Goal: Task Accomplishment & Management: Manage account settings

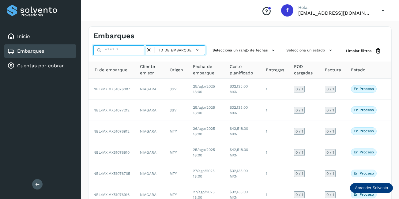
click at [122, 52] on input "text" at bounding box center [119, 50] width 52 height 10
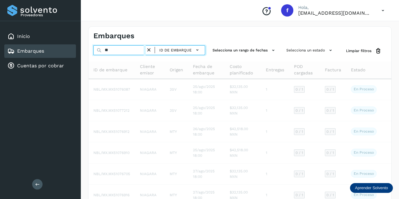
type input "*"
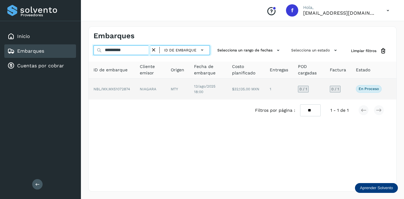
type input "**********"
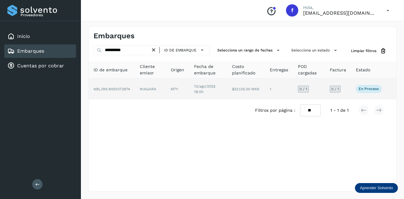
click at [235, 86] on td "$32,135.00 MXN" at bounding box center [245, 89] width 37 height 21
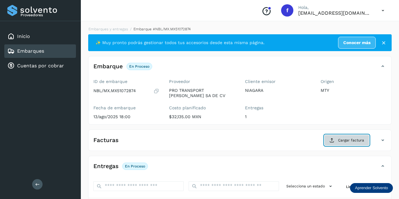
click at [339, 139] on span "Cargar factura" at bounding box center [351, 141] width 26 height 6
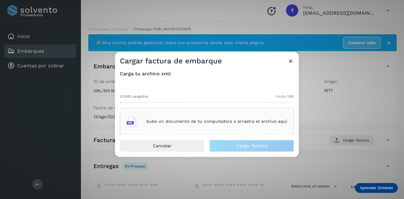
click at [187, 116] on div "Sube un documento de tu computadora o arrastra el archivo aquí" at bounding box center [207, 121] width 161 height 17
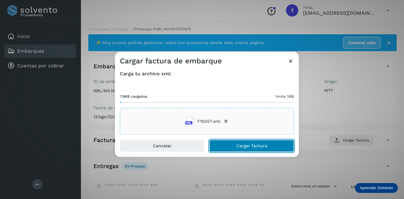
click at [249, 143] on button "Cargar factura" at bounding box center [251, 146] width 85 height 12
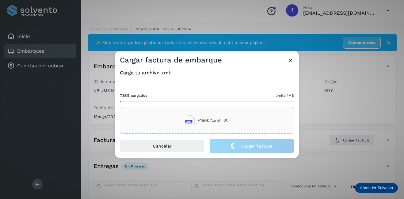
click at [339, 125] on div "Cargar factura de embarque Carga tu archivo xml: 7.8KB cargados límite 1MB F150…" at bounding box center [202, 99] width 404 height 199
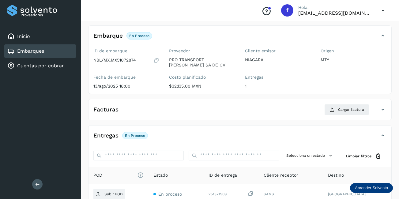
scroll to position [92, 0]
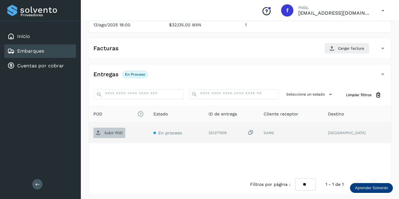
click at [109, 132] on p "Subir POD" at bounding box center [114, 133] width 18 height 4
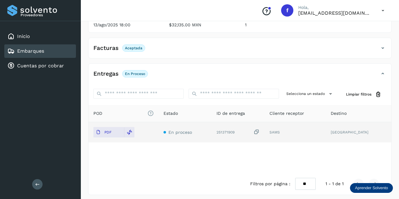
click at [44, 49] on link "Embarques" at bounding box center [30, 51] width 27 height 6
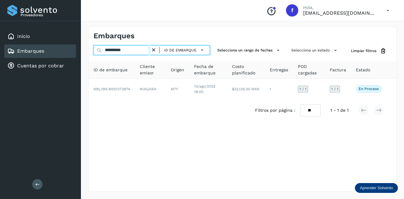
drag, startPoint x: 139, startPoint y: 50, endPoint x: 111, endPoint y: 52, distance: 28.0
click at [111, 52] on input "**********" at bounding box center [121, 50] width 57 height 10
type input "**********"
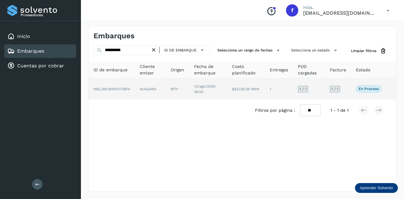
click at [155, 88] on td "NIAGARA" at bounding box center [150, 89] width 31 height 21
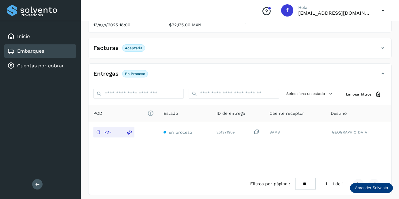
scroll to position [31, 0]
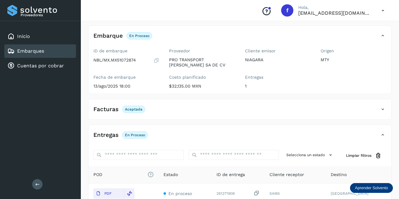
click at [56, 51] on div "Embarques" at bounding box center [40, 50] width 72 height 13
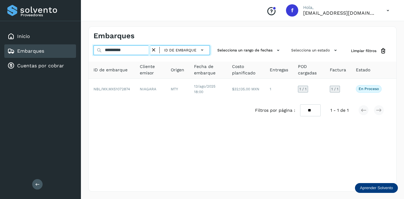
drag, startPoint x: 135, startPoint y: 47, endPoint x: 111, endPoint y: 61, distance: 27.5
click at [111, 61] on div "**********" at bounding box center [243, 83] width 308 height 76
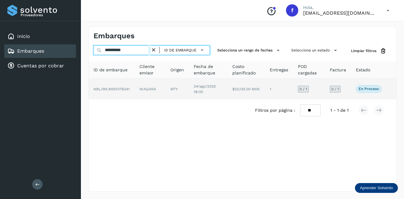
type input "**********"
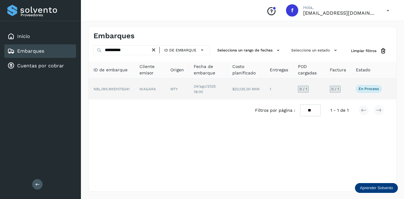
click at [137, 87] on td "NIAGARA" at bounding box center [150, 89] width 31 height 21
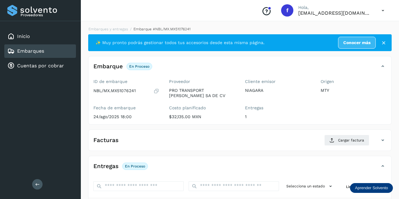
scroll to position [96, 0]
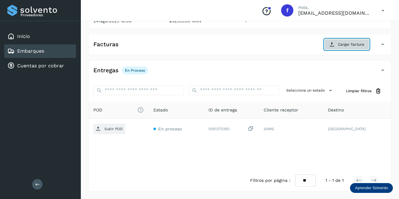
click at [337, 47] on button "Cargar factura" at bounding box center [347, 44] width 45 height 11
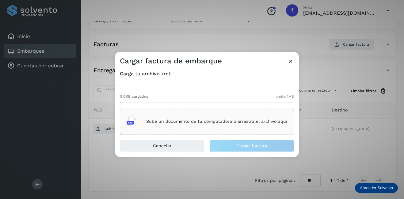
click at [195, 125] on div "Sube un documento de tu computadora o arrastra el archivo aquí" at bounding box center [207, 121] width 161 height 17
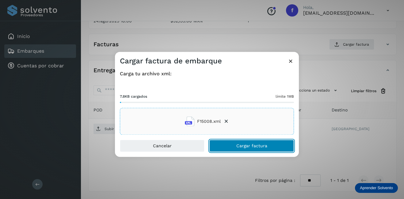
drag, startPoint x: 252, startPoint y: 146, endPoint x: 261, endPoint y: 146, distance: 8.9
click at [252, 146] on span "Cargar factura" at bounding box center [251, 146] width 31 height 4
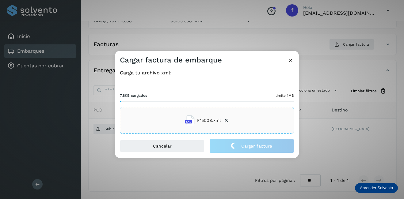
click at [298, 139] on div "Cancelar Cargar factura" at bounding box center [207, 148] width 184 height 19
click at [329, 140] on div "Cargar factura de embarque Carga tu archivo xml: 7.8KB cargados límite 1MB F150…" at bounding box center [202, 99] width 404 height 199
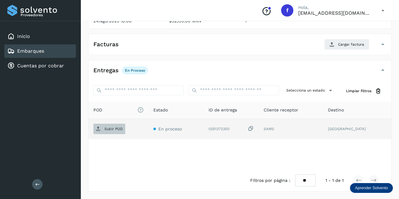
click at [113, 127] on p "Subir POD" at bounding box center [114, 129] width 18 height 4
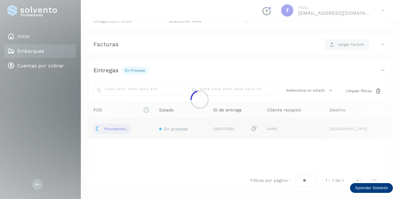
click at [115, 130] on div at bounding box center [199, 99] width 399 height 199
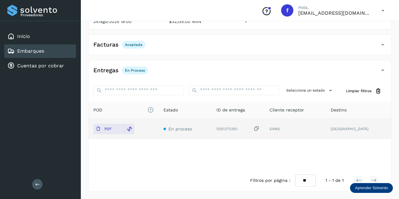
click at [67, 51] on div "Embarques" at bounding box center [40, 50] width 72 height 13
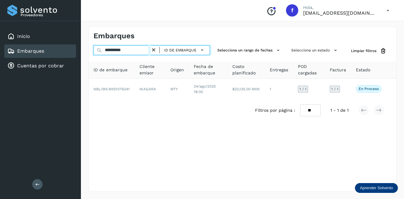
drag, startPoint x: 133, startPoint y: 51, endPoint x: 110, endPoint y: 57, distance: 23.2
click at [110, 57] on div "**********" at bounding box center [243, 83] width 308 height 76
type input "**********"
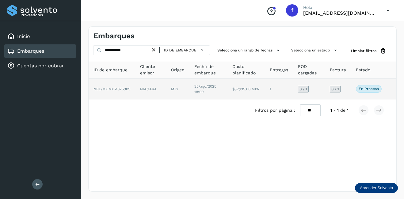
click at [146, 91] on td "NIAGARA" at bounding box center [150, 89] width 31 height 21
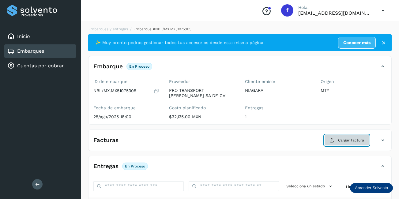
click at [343, 137] on button "Cargar factura" at bounding box center [347, 140] width 45 height 11
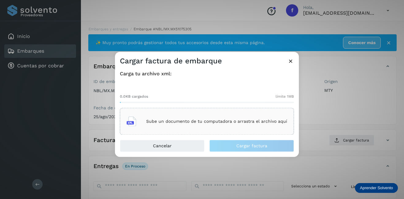
click at [210, 124] on div "Sube un documento de tu computadora o arrastra el archivo aquí" at bounding box center [207, 121] width 161 height 17
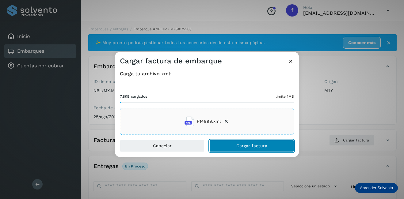
click at [253, 146] on span "Cargar factura" at bounding box center [251, 146] width 31 height 4
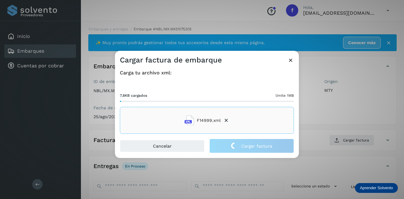
click at [315, 127] on div "Cargar factura de embarque Carga tu archivo xml: 7.8KB cargados límite 1MB F149…" at bounding box center [202, 99] width 404 height 199
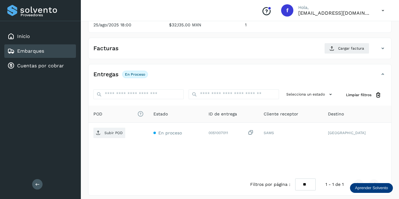
scroll to position [96, 0]
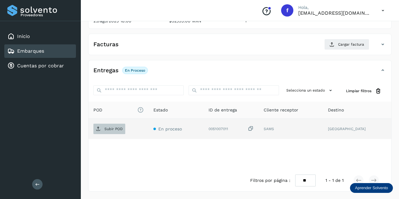
click at [114, 130] on p "Subir POD" at bounding box center [114, 129] width 18 height 4
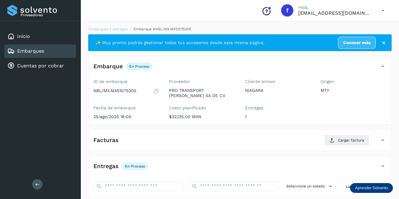
scroll to position [61, 0]
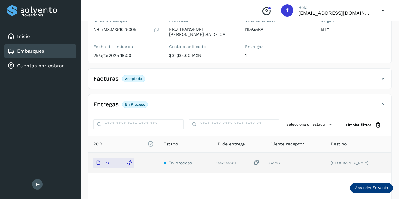
click at [41, 52] on link "Embarques" at bounding box center [30, 51] width 27 height 6
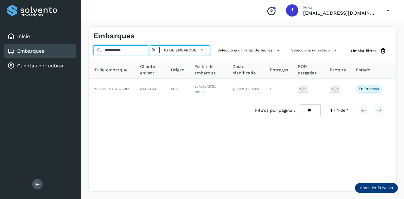
drag, startPoint x: 133, startPoint y: 54, endPoint x: 109, endPoint y: 55, distance: 23.9
click at [109, 55] on div "**********" at bounding box center [151, 50] width 116 height 11
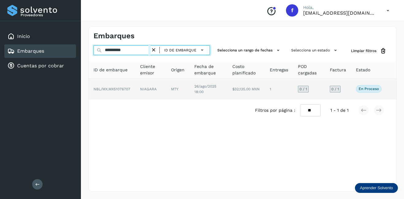
type input "**********"
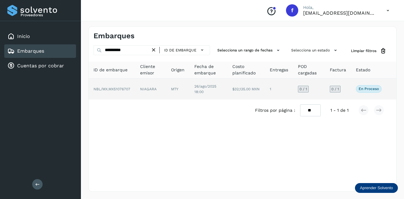
click at [265, 85] on td "1" at bounding box center [279, 89] width 28 height 21
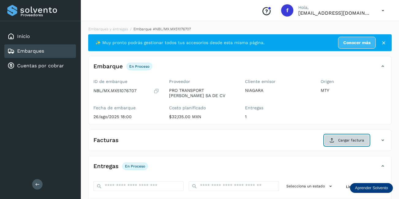
click at [341, 140] on span "Cargar factura" at bounding box center [351, 141] width 26 height 6
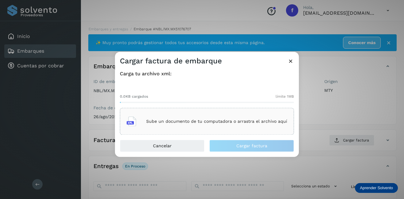
click at [187, 128] on div "Sube un documento de tu computadora o arrastra el archivo aquí" at bounding box center [207, 121] width 161 height 17
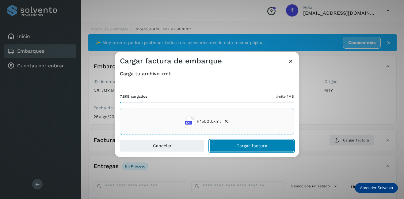
click at [285, 150] on button "Cargar factura" at bounding box center [251, 146] width 85 height 12
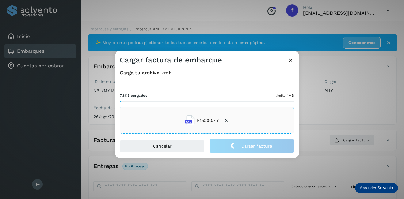
click at [344, 127] on div "Cargar factura de embarque Carga tu archivo xml: 7.8KB cargados límite 1MB F150…" at bounding box center [202, 99] width 404 height 199
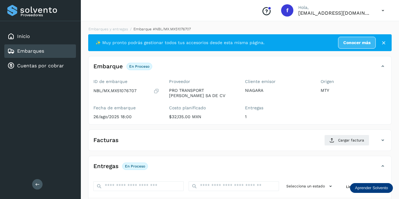
scroll to position [92, 0]
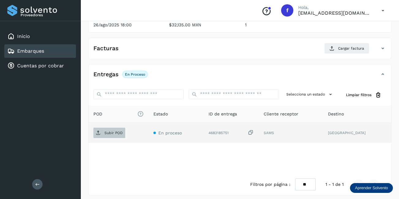
click at [112, 133] on p "Subir POD" at bounding box center [114, 133] width 18 height 4
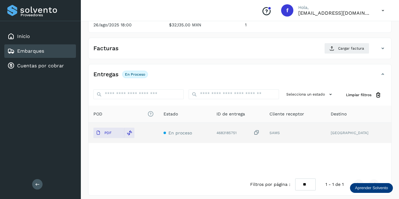
scroll to position [31, 0]
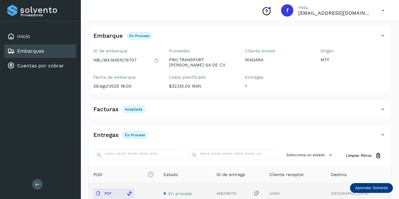
click at [43, 51] on link "Embarques" at bounding box center [30, 51] width 27 height 6
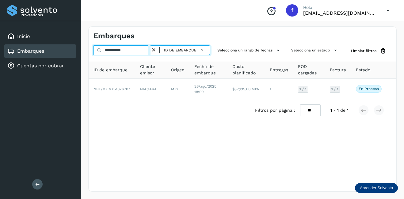
drag, startPoint x: 132, startPoint y: 52, endPoint x: 111, endPoint y: 55, distance: 21.6
click at [111, 55] on input "**********" at bounding box center [121, 50] width 57 height 10
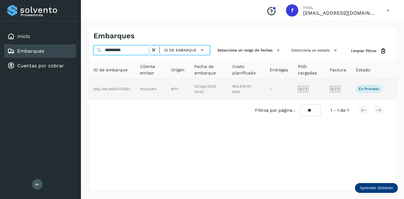
type input "**********"
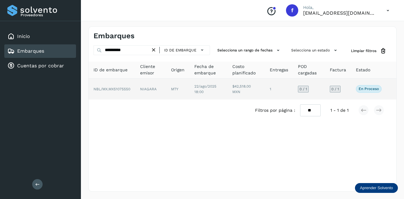
click at [140, 88] on td "NIAGARA" at bounding box center [150, 89] width 31 height 21
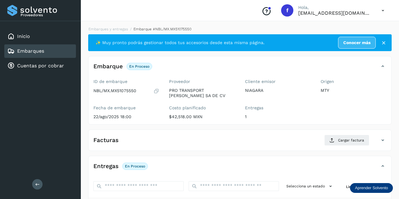
click at [347, 150] on div "Facturas Cargar factura" at bounding box center [240, 143] width 303 height 16
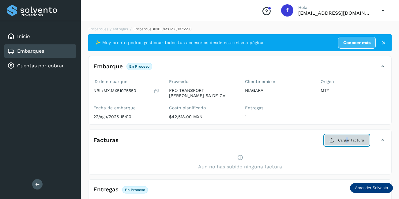
drag, startPoint x: 347, startPoint y: 150, endPoint x: 337, endPoint y: 142, distance: 13.2
click at [337, 142] on button "Cargar factura" at bounding box center [347, 140] width 45 height 11
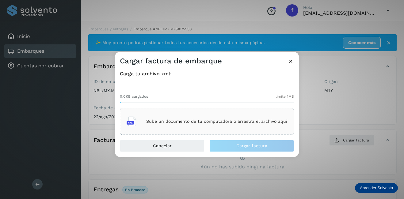
click at [204, 119] on p "Sube un documento de tu computadora o arrastra el archivo aquí" at bounding box center [216, 121] width 141 height 5
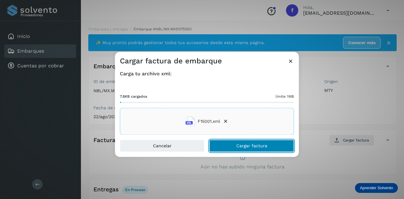
click at [245, 145] on span "Cargar factura" at bounding box center [251, 146] width 31 height 4
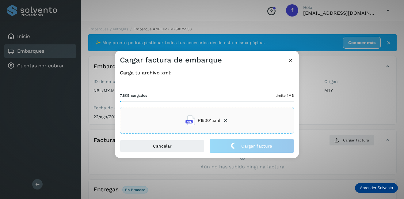
drag, startPoint x: 331, startPoint y: 150, endPoint x: 300, endPoint y: 165, distance: 34.0
click at [332, 151] on div "Cargar factura de embarque Carga tu archivo xml: 7.8KB cargados límite 1MB F150…" at bounding box center [202, 99] width 404 height 199
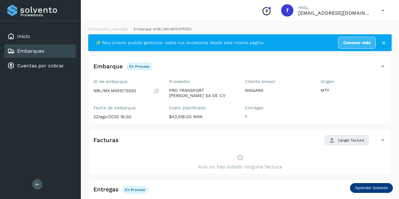
scroll to position [92, 0]
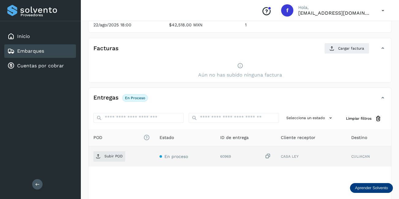
click at [108, 150] on td "Subir POD" at bounding box center [122, 156] width 66 height 20
click at [110, 159] on span "Subir POD" at bounding box center [109, 157] width 32 height 10
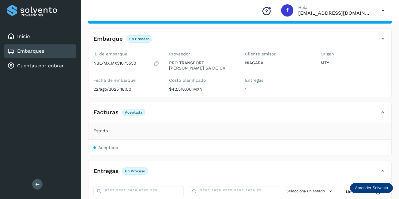
scroll to position [0, 0]
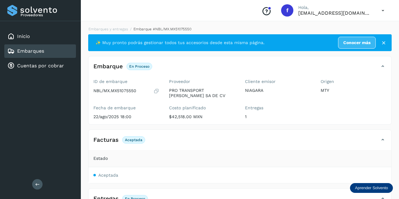
click at [37, 57] on div "Embarques" at bounding box center [40, 50] width 72 height 13
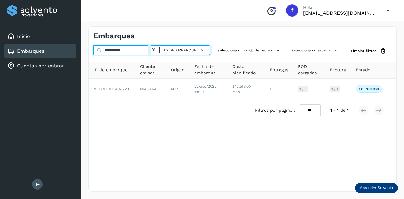
drag, startPoint x: 135, startPoint y: 53, endPoint x: 112, endPoint y: 58, distance: 22.7
click at [112, 58] on div "**********" at bounding box center [243, 83] width 308 height 76
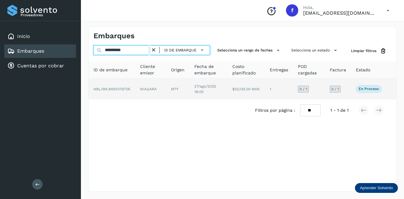
type input "**********"
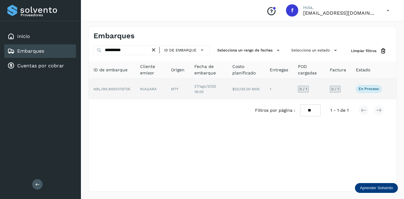
click at [184, 91] on td "MTY" at bounding box center [177, 89] width 23 height 21
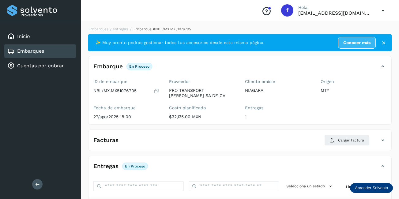
scroll to position [92, 0]
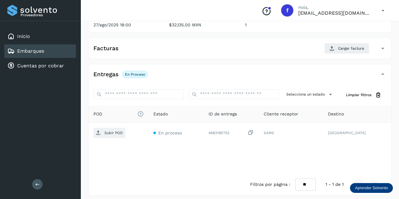
click at [337, 29] on div "Origen MTY" at bounding box center [354, 9] width 76 height 48
click at [343, 52] on button "Cargar factura" at bounding box center [347, 48] width 45 height 11
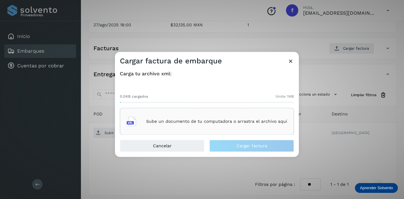
click at [157, 117] on div "Sube un documento de tu computadora o arrastra el archivo aquí" at bounding box center [207, 121] width 161 height 17
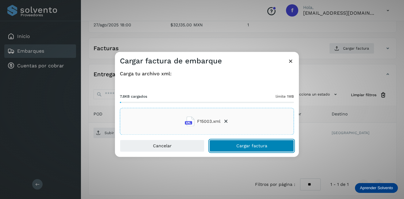
drag, startPoint x: 247, startPoint y: 146, endPoint x: 276, endPoint y: 147, distance: 28.2
click at [247, 146] on span "Cargar factura" at bounding box center [251, 146] width 31 height 4
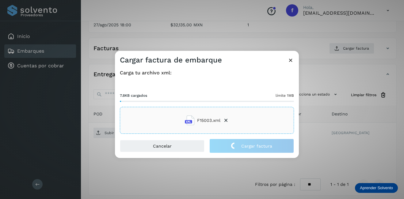
drag, startPoint x: 337, startPoint y: 126, endPoint x: 201, endPoint y: 120, distance: 136.5
click at [337, 124] on div "Cargar factura de embarque Carga tu archivo xml: 7.8KB cargados límite 1MB F150…" at bounding box center [202, 99] width 404 height 199
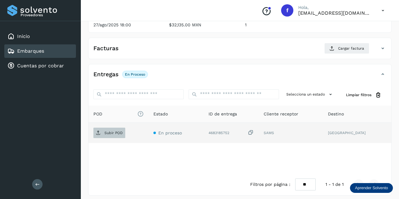
click at [103, 136] on span "Subir POD" at bounding box center [109, 133] width 32 height 10
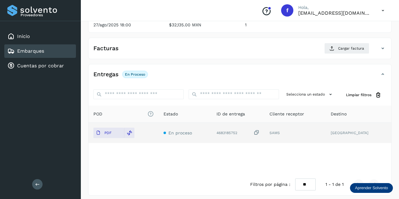
scroll to position [0, 0]
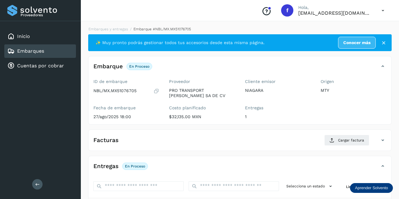
click at [386, 43] on icon at bounding box center [384, 43] width 6 height 6
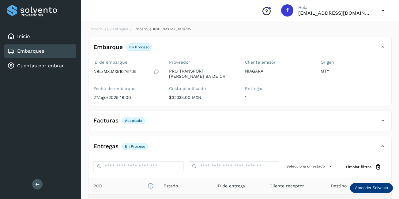
click at [53, 50] on div "Embarques" at bounding box center [40, 50] width 72 height 13
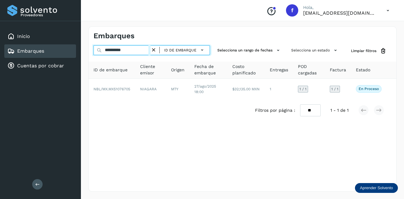
drag, startPoint x: 129, startPoint y: 52, endPoint x: 120, endPoint y: 54, distance: 8.7
click at [120, 54] on input "**********" at bounding box center [121, 50] width 57 height 10
click at [133, 54] on input "**********" at bounding box center [121, 50] width 57 height 10
drag, startPoint x: 125, startPoint y: 55, endPoint x: 113, endPoint y: 57, distance: 12.4
click at [113, 57] on div "**********" at bounding box center [243, 83] width 308 height 76
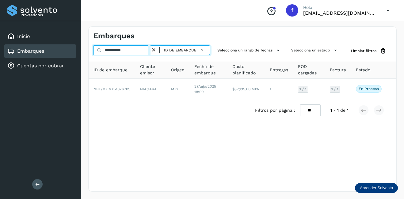
click at [132, 52] on input "**********" at bounding box center [121, 50] width 57 height 10
drag, startPoint x: 132, startPoint y: 52, endPoint x: 113, endPoint y: 52, distance: 18.7
click at [113, 52] on input "**********" at bounding box center [121, 50] width 57 height 10
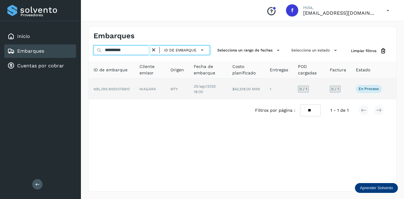
type input "**********"
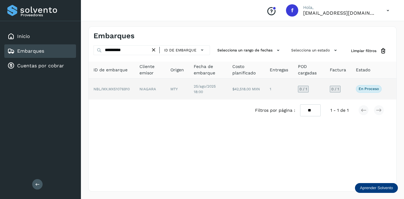
click at [146, 89] on td "NIAGARA" at bounding box center [150, 89] width 31 height 21
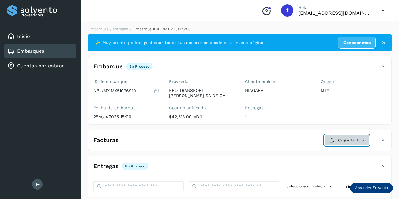
click at [351, 139] on span "Cargar factura" at bounding box center [351, 141] width 26 height 6
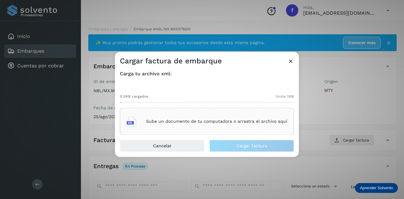
click at [180, 120] on p "Sube un documento de tu computadora o arrastra el archivo aquí" at bounding box center [216, 121] width 141 height 5
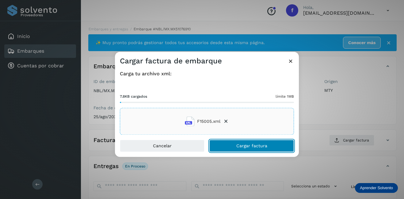
click at [243, 144] on span "Cargar factura" at bounding box center [251, 146] width 31 height 4
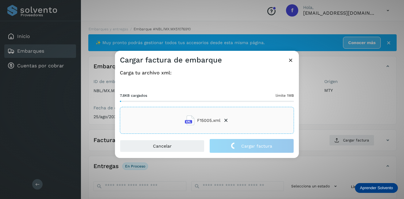
drag, startPoint x: 359, startPoint y: 96, endPoint x: 354, endPoint y: 96, distance: 4.6
click at [359, 96] on div "Cargar factura de embarque Carga tu archivo xml: 7.8KB cargados límite 1MB F150…" at bounding box center [202, 99] width 404 height 199
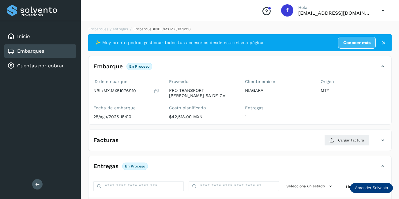
scroll to position [92, 0]
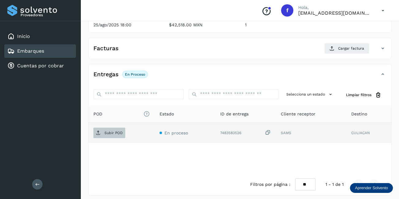
click at [118, 134] on p "Subir POD" at bounding box center [114, 133] width 18 height 4
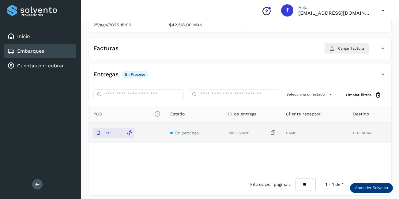
scroll to position [31, 0]
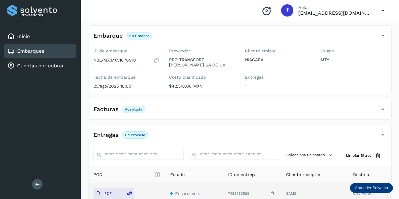
click at [44, 47] on div "Embarques" at bounding box center [40, 50] width 72 height 13
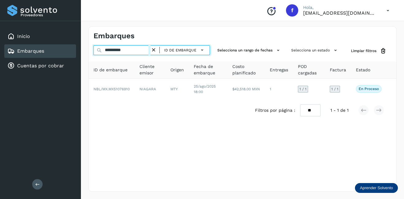
drag, startPoint x: 132, startPoint y: 51, endPoint x: 112, endPoint y: 53, distance: 20.1
click at [112, 53] on input "**********" at bounding box center [121, 50] width 57 height 10
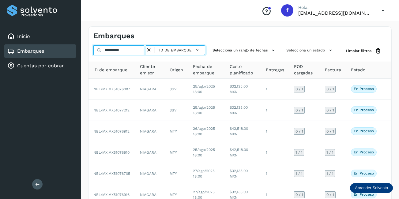
type input "**********"
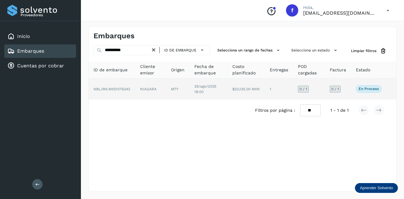
click at [111, 86] on td "NBL/MX.MX51076242" at bounding box center [112, 89] width 47 height 21
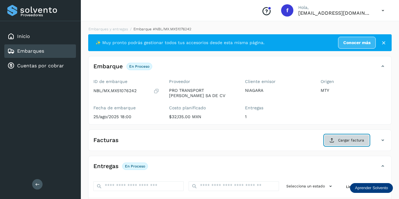
click at [332, 143] on button "Cargar factura" at bounding box center [347, 140] width 45 height 11
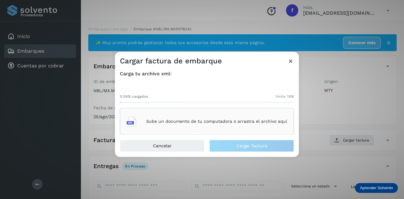
click at [182, 127] on div "Sube un documento de tu computadora o arrastra el archivo aquí" at bounding box center [207, 121] width 161 height 17
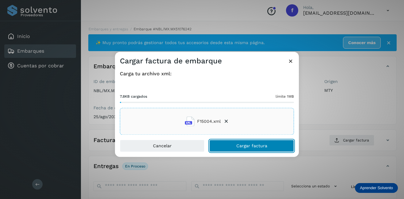
drag, startPoint x: 235, startPoint y: 145, endPoint x: 239, endPoint y: 140, distance: 6.5
click at [234, 145] on button "Cargar factura" at bounding box center [251, 146] width 85 height 12
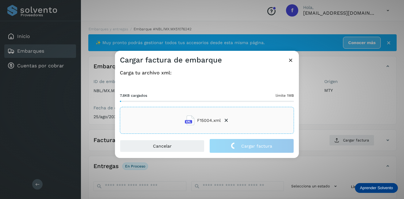
click at [321, 120] on div "Cargar factura de embarque Carga tu archivo xml: 7.8KB cargados límite 1MB F150…" at bounding box center [202, 99] width 404 height 199
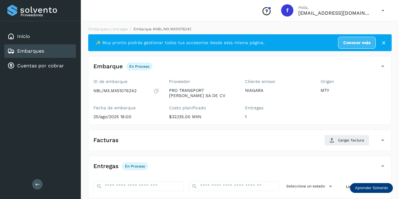
scroll to position [61, 0]
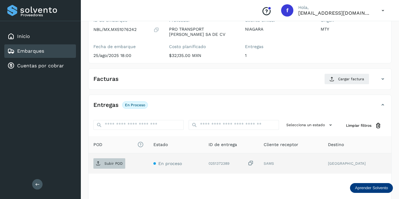
click at [107, 159] on span "Subir POD" at bounding box center [109, 164] width 32 height 10
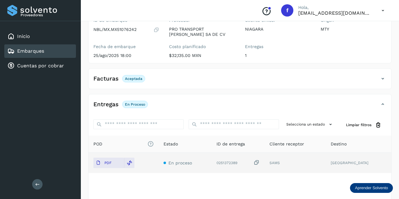
click at [40, 52] on link "Embarques" at bounding box center [30, 51] width 27 height 6
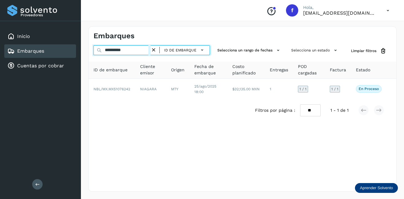
drag, startPoint x: 134, startPoint y: 52, endPoint x: 120, endPoint y: 57, distance: 14.9
click at [114, 54] on input "**********" at bounding box center [121, 50] width 57 height 10
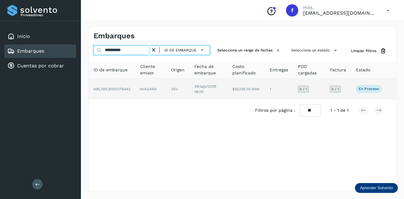
type input "**********"
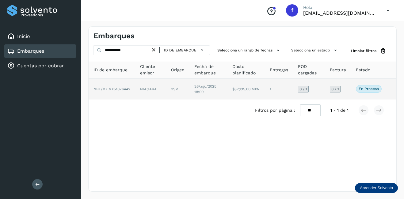
click at [263, 85] on td "$32,135.00 MXN" at bounding box center [245, 89] width 37 height 21
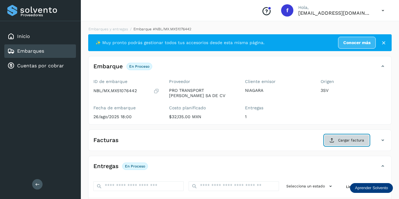
click at [339, 139] on span "Cargar factura" at bounding box center [351, 141] width 26 height 6
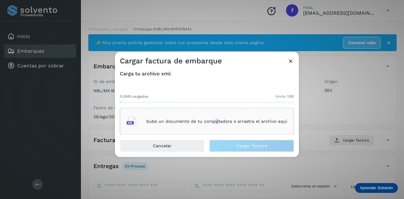
click at [215, 113] on div "Sube un documento de tu computadora o arrastra el archivo aquí" at bounding box center [207, 121] width 174 height 27
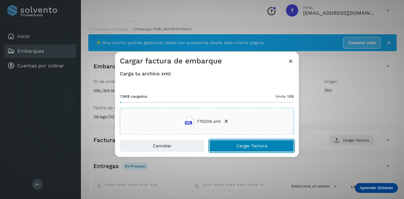
click at [259, 151] on button "Cargar factura" at bounding box center [251, 146] width 85 height 12
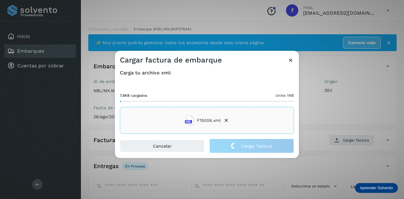
click at [318, 116] on div "Cargar factura de embarque Carga tu archivo xml: 7.8KB cargados límite 1MB F150…" at bounding box center [202, 99] width 404 height 199
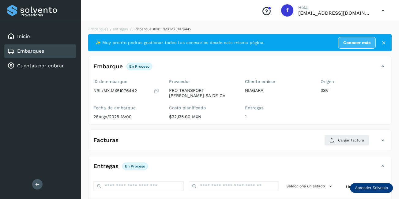
scroll to position [61, 0]
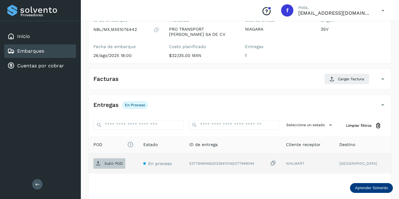
click at [116, 159] on span "Subir POD" at bounding box center [109, 164] width 32 height 10
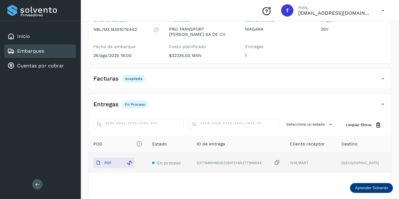
click at [57, 51] on div "Embarques" at bounding box center [40, 50] width 72 height 13
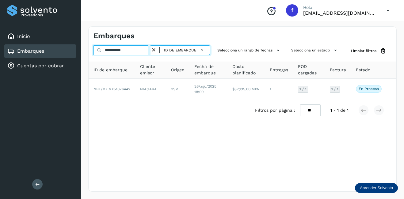
drag, startPoint x: 137, startPoint y: 51, endPoint x: 113, endPoint y: 53, distance: 24.3
click at [113, 53] on input "**********" at bounding box center [121, 50] width 57 height 10
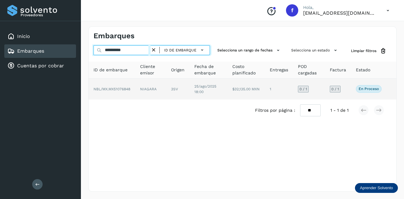
type input "**********"
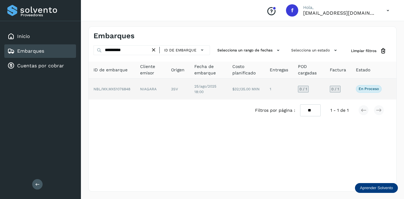
click at [122, 92] on td "NBL/MX.MX51076848" at bounding box center [112, 89] width 47 height 21
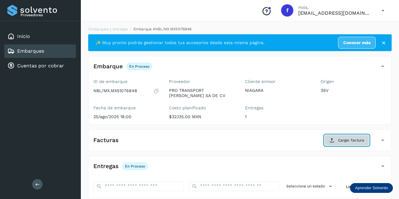
click at [329, 140] on button "Cargar factura" at bounding box center [347, 140] width 45 height 11
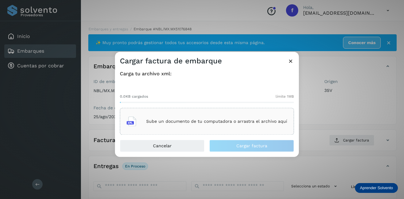
click at [214, 122] on p "Sube un documento de tu computadora o arrastra el archivo aquí" at bounding box center [216, 121] width 141 height 5
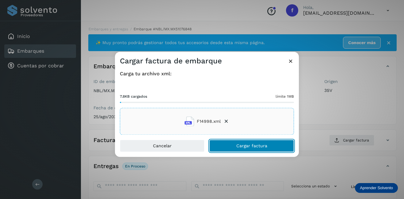
click at [249, 147] on span "Cargar factura" at bounding box center [251, 146] width 31 height 4
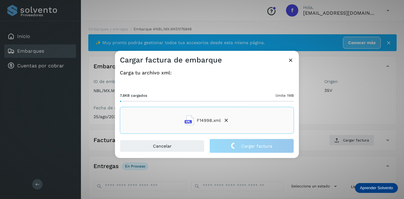
click at [359, 82] on div "Cargar factura de embarque Carga tu archivo xml: 7.8KB cargados límite 1MB F149…" at bounding box center [202, 99] width 404 height 199
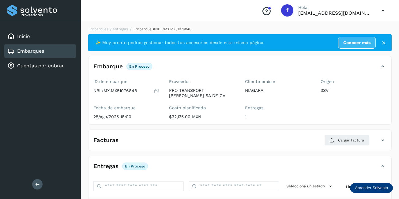
scroll to position [92, 0]
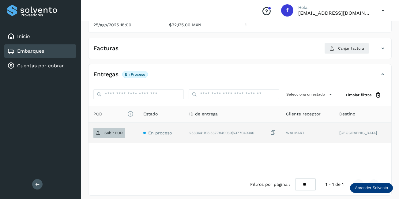
click at [109, 134] on p "Subir POD" at bounding box center [114, 133] width 18 height 4
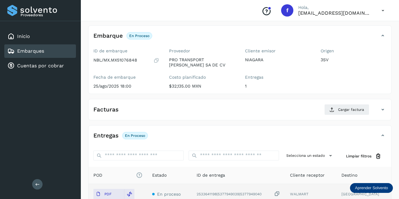
scroll to position [0, 0]
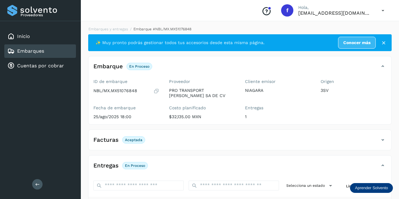
click at [22, 51] on link "Embarques" at bounding box center [30, 51] width 27 height 6
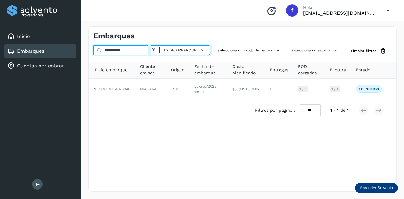
drag, startPoint x: 136, startPoint y: 52, endPoint x: 112, endPoint y: 57, distance: 25.1
click at [112, 56] on div "**********" at bounding box center [151, 50] width 116 height 11
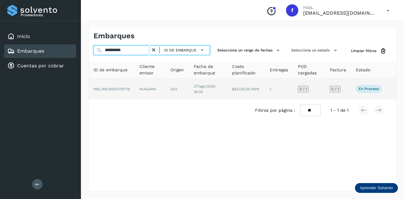
type input "**********"
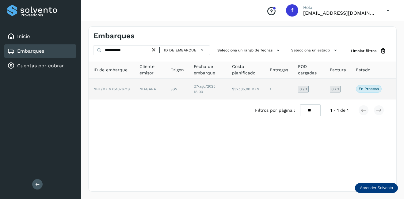
click at [226, 90] on td "27/ago/2025 18:00" at bounding box center [208, 89] width 38 height 21
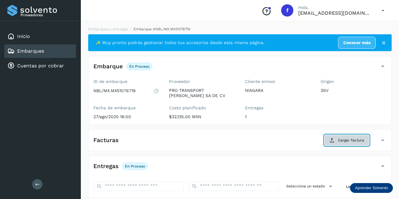
click at [346, 140] on span "Cargar factura" at bounding box center [351, 141] width 26 height 6
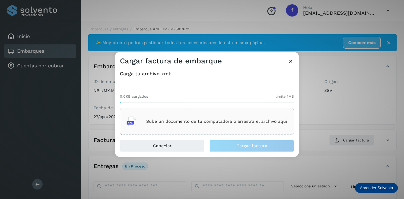
click at [206, 126] on div "Sube un documento de tu computadora o arrastra el archivo aquí" at bounding box center [207, 121] width 161 height 17
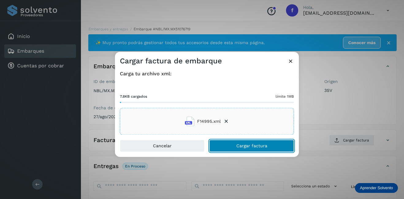
click at [247, 142] on button "Cargar factura" at bounding box center [251, 146] width 85 height 12
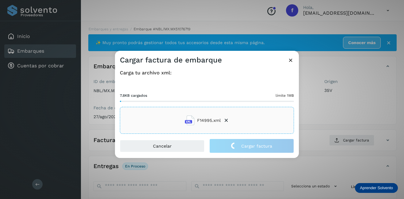
click at [323, 115] on div "Cargar factura de embarque Carga tu archivo xml: 7.8KB cargados límite 1MB F149…" at bounding box center [202, 99] width 404 height 199
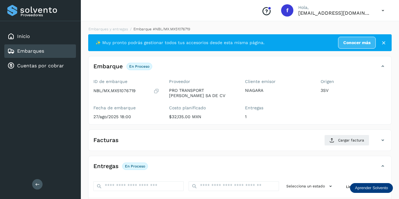
scroll to position [61, 0]
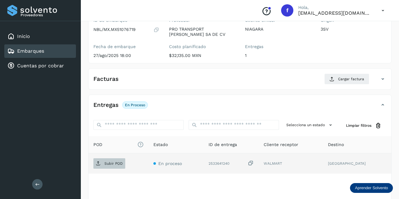
click at [120, 165] on p "Subir POD" at bounding box center [114, 164] width 18 height 4
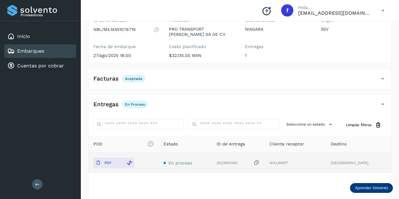
click at [59, 50] on div "Embarques" at bounding box center [40, 50] width 72 height 13
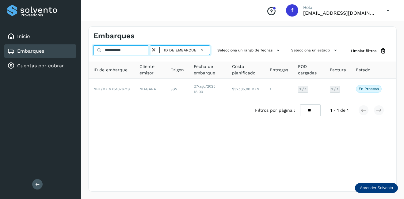
drag, startPoint x: 136, startPoint y: 53, endPoint x: 113, endPoint y: 59, distance: 23.8
click at [113, 59] on div "**********" at bounding box center [243, 83] width 308 height 76
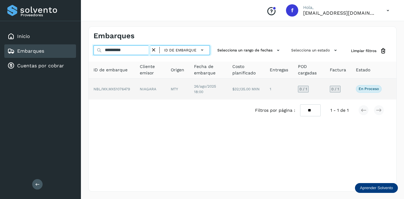
type input "**********"
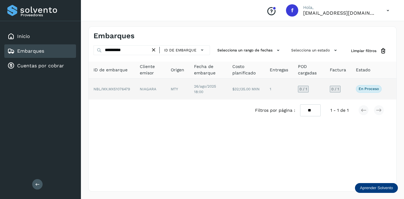
click at [133, 87] on td "NBL/MX.MX51076479" at bounding box center [112, 89] width 46 height 21
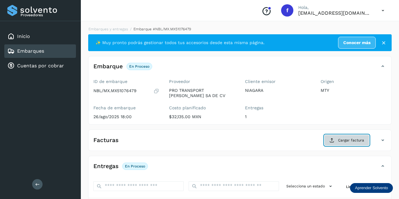
click at [349, 135] on button "Cargar factura" at bounding box center [347, 140] width 45 height 11
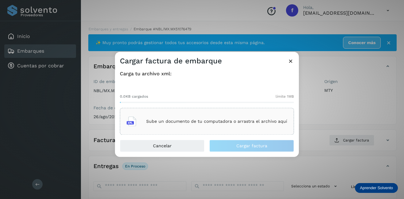
click at [246, 114] on div "Sube un documento de tu computadora o arrastra el archivo aquí" at bounding box center [207, 121] width 161 height 17
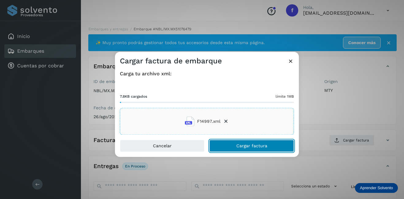
click at [251, 146] on span "Cargar factura" at bounding box center [251, 146] width 31 height 4
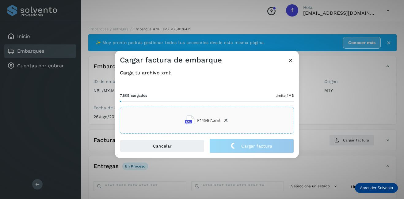
drag, startPoint x: 337, startPoint y: 130, endPoint x: 264, endPoint y: 154, distance: 76.6
click at [336, 129] on div "Cargar factura de embarque Carga tu archivo xml: 7.8KB cargados límite 1MB F149…" at bounding box center [202, 99] width 404 height 199
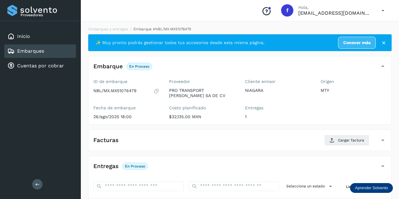
scroll to position [92, 0]
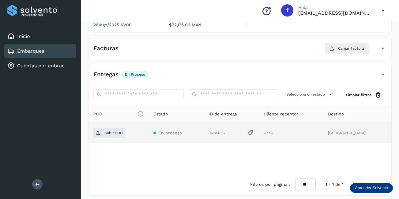
click at [108, 141] on td "Subir POD" at bounding box center [119, 133] width 60 height 20
click at [108, 130] on span "Subir POD" at bounding box center [109, 133] width 32 height 10
drag, startPoint x: 50, startPoint y: 47, endPoint x: 68, endPoint y: 55, distance: 19.6
click at [50, 49] on div "Embarques" at bounding box center [40, 50] width 72 height 13
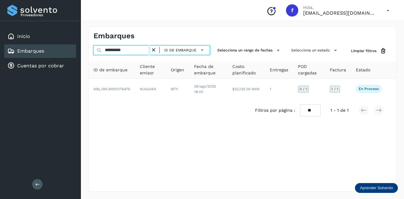
drag, startPoint x: 135, startPoint y: 51, endPoint x: 112, endPoint y: 57, distance: 24.2
click at [112, 57] on div "**********" at bounding box center [243, 83] width 308 height 76
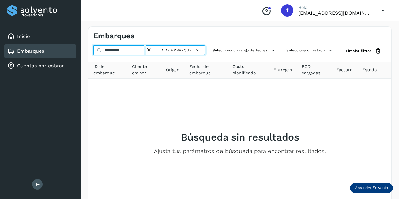
drag, startPoint x: 130, startPoint y: 53, endPoint x: 89, endPoint y: 59, distance: 41.6
click at [89, 59] on div "********* ID de embarque Selecciona un rango de fechas Selecciona un estado Lim…" at bounding box center [240, 137] width 303 height 184
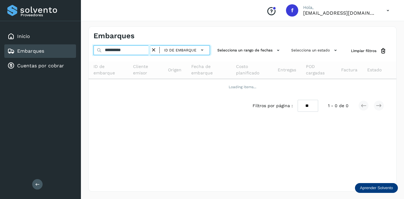
type input "**********"
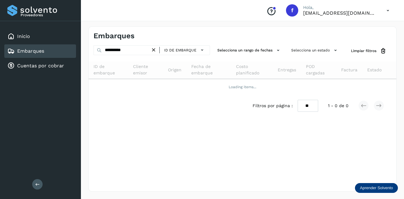
click at [154, 51] on icon at bounding box center [153, 50] width 6 height 6
click at [175, 50] on span "ID de embarque" at bounding box center [180, 51] width 32 height 6
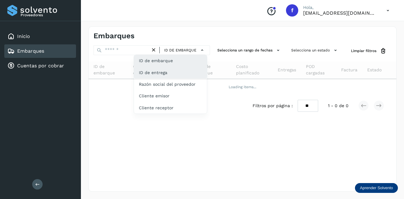
drag, startPoint x: 150, startPoint y: 73, endPoint x: 151, endPoint y: 78, distance: 4.3
click at [150, 73] on div "ID de entrega" at bounding box center [170, 73] width 73 height 12
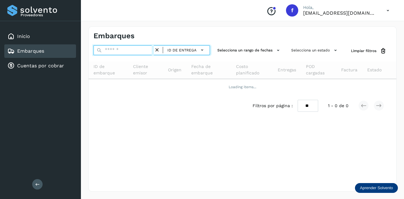
click at [128, 51] on input "text" at bounding box center [123, 50] width 60 height 10
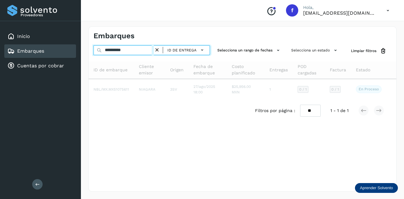
type input "**********"
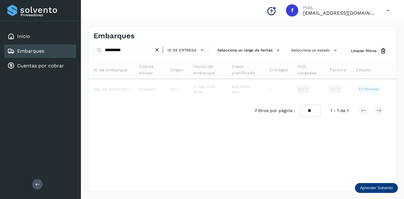
click at [159, 49] on icon at bounding box center [157, 50] width 6 height 6
click at [174, 50] on span "ID de entrega" at bounding box center [181, 51] width 29 height 6
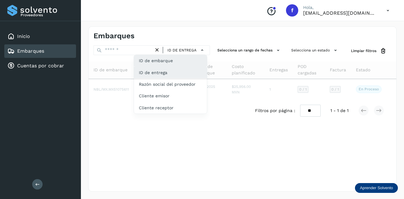
click at [150, 59] on div "ID de embarque" at bounding box center [170, 61] width 73 height 12
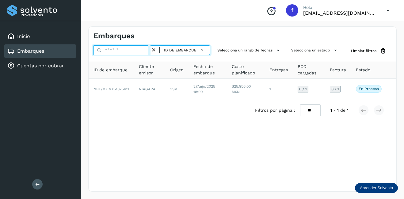
click at [118, 51] on input "text" at bounding box center [121, 50] width 57 height 10
type input "********"
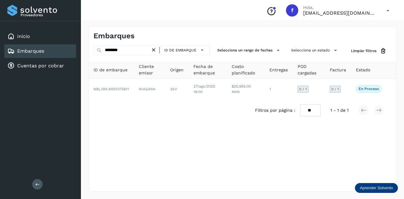
click at [240, 107] on div "Filtros por página : ** ** ** 1 - 1 de 1" at bounding box center [243, 111] width 308 height 22
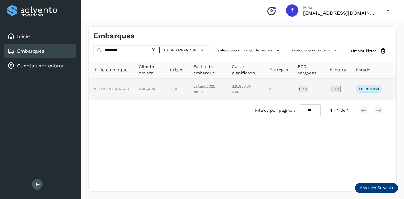
click at [231, 92] on td "$25,956.00 MXN" at bounding box center [246, 89] width 38 height 21
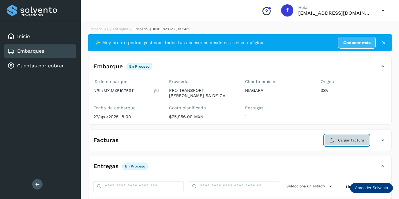
click at [360, 143] on button "Cargar factura" at bounding box center [347, 140] width 45 height 11
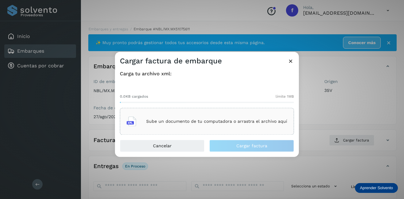
click at [174, 122] on p "Sube un documento de tu computadora o arrastra el archivo aquí" at bounding box center [216, 121] width 141 height 5
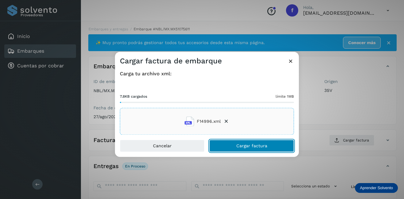
click at [235, 141] on button "Cargar factura" at bounding box center [251, 146] width 85 height 12
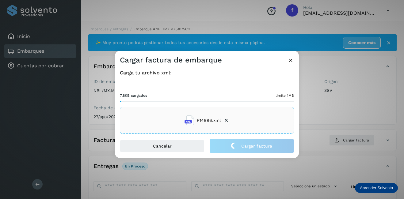
click at [328, 89] on div "Cargar factura de embarque Carga tu archivo xml: 7.8KB cargados límite 1MB F149…" at bounding box center [202, 99] width 404 height 199
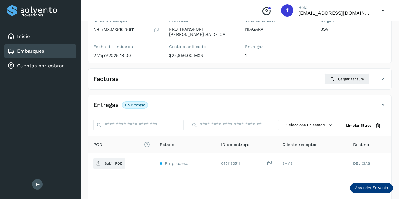
scroll to position [92, 0]
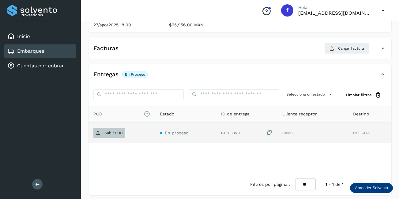
click at [113, 132] on p "Subir POD" at bounding box center [114, 133] width 18 height 4
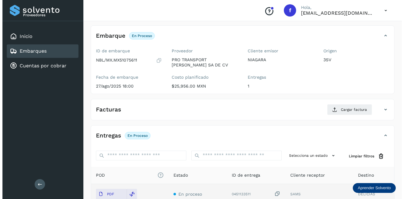
scroll to position [0, 0]
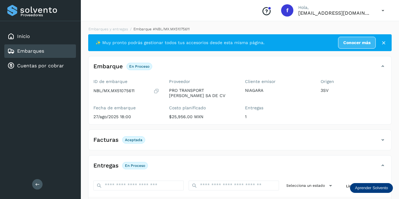
click at [67, 50] on div "Embarques" at bounding box center [40, 50] width 72 height 13
